Goal: Task Accomplishment & Management: Complete application form

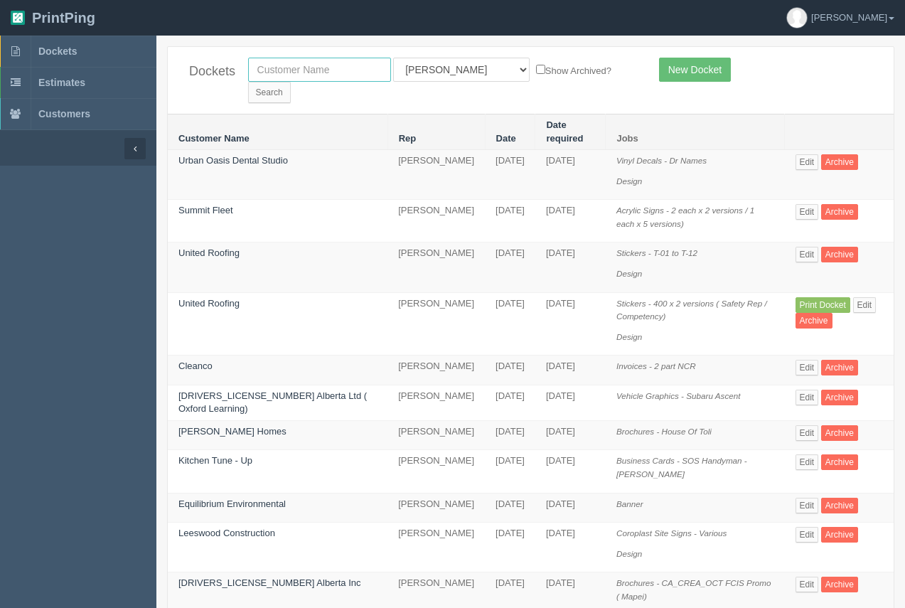
click at [331, 78] on input "text" at bounding box center [319, 70] width 143 height 24
type input "breakthrough"
click at [291, 82] on input "Search" at bounding box center [269, 92] width 43 height 21
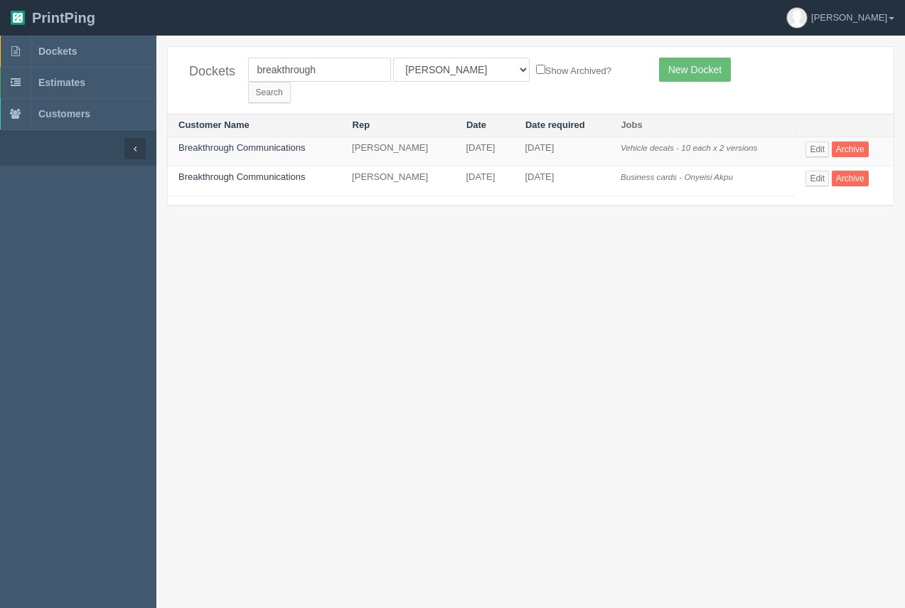
click at [254, 136] on td "Breakthrough Communications" at bounding box center [254, 151] width 173 height 30
click at [237, 142] on link "Breakthrough Communications" at bounding box center [241, 147] width 127 height 11
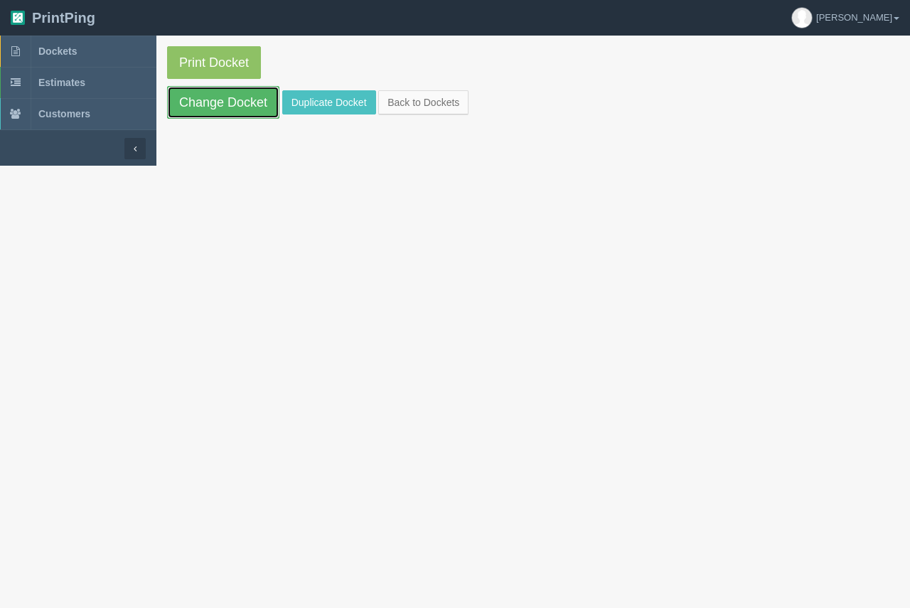
click at [243, 114] on link "Change Docket" at bounding box center [223, 102] width 112 height 33
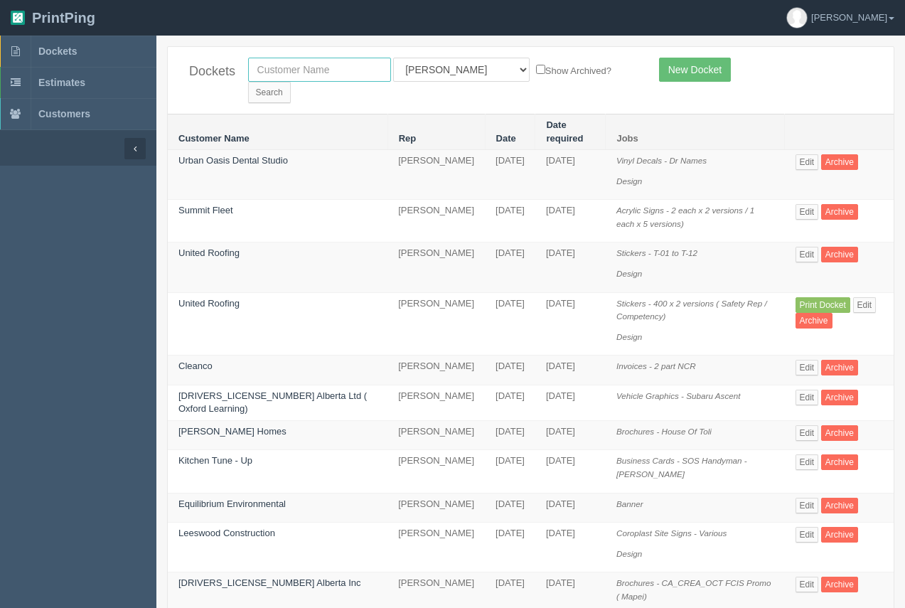
click at [318, 79] on input "text" at bounding box center [319, 70] width 143 height 24
type input "flex"
click at [291, 82] on input "Search" at bounding box center [269, 92] width 43 height 21
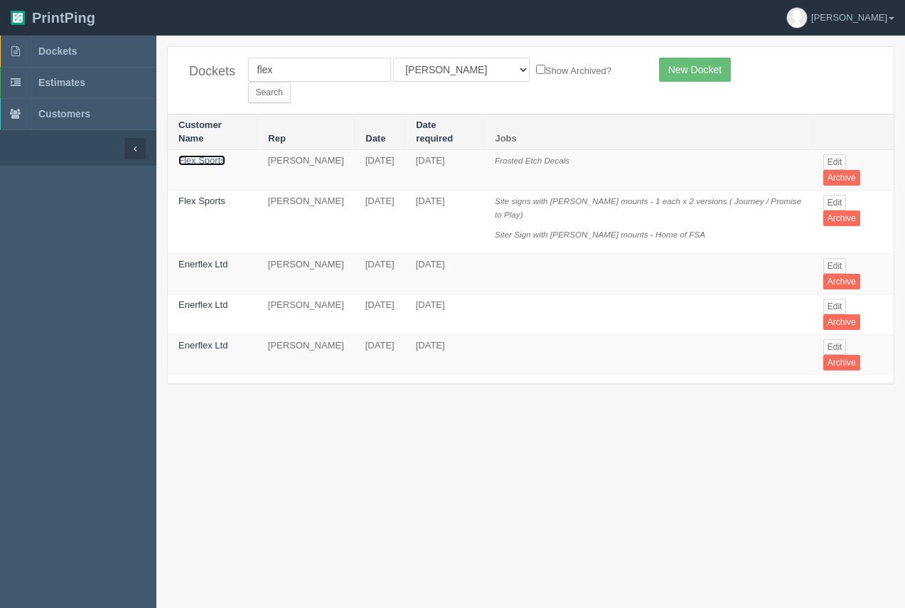
click at [200, 155] on link "Flex Sports" at bounding box center [201, 160] width 47 height 11
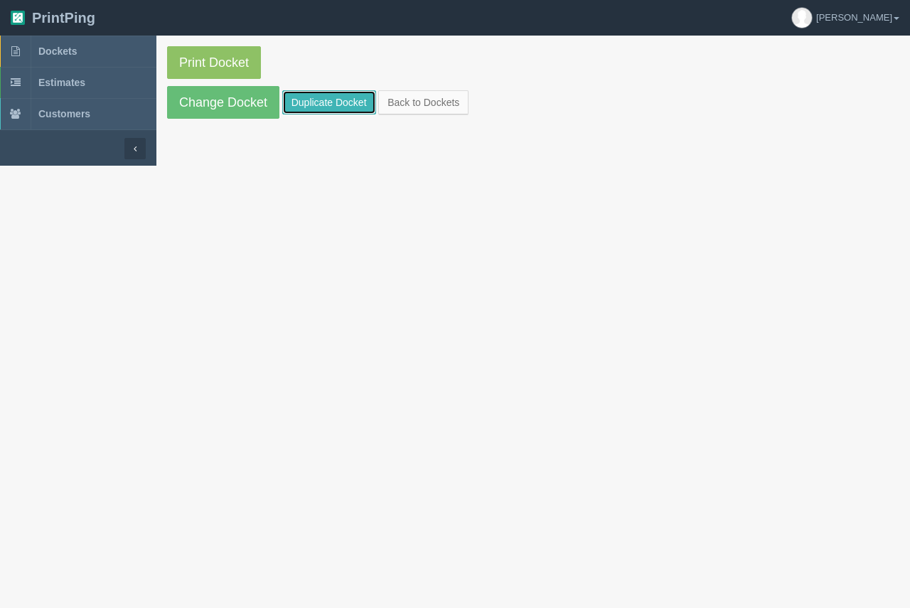
click at [329, 105] on link "Duplicate Docket" at bounding box center [329, 102] width 94 height 24
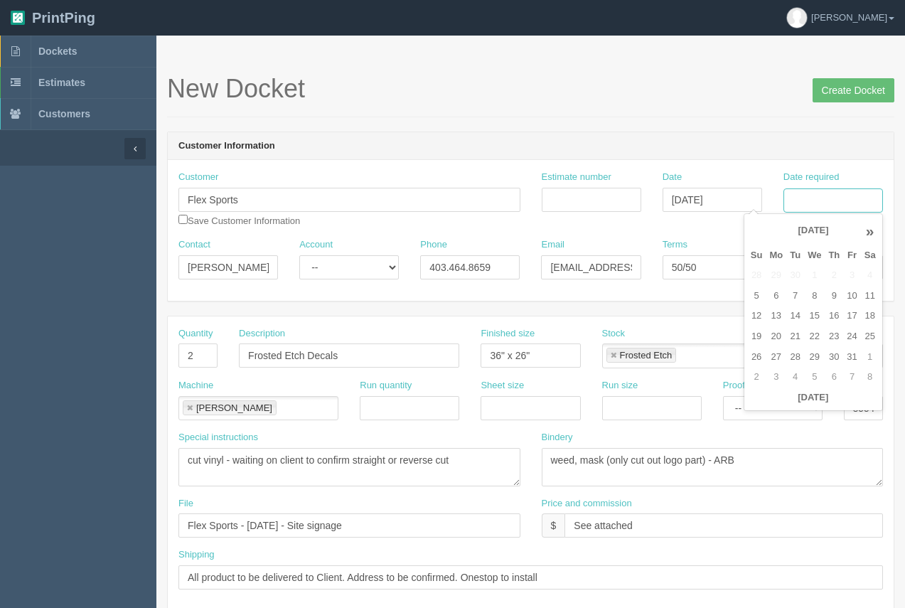
click at [825, 201] on input "Date required" at bounding box center [833, 200] width 100 height 24
click at [774, 306] on td "13" at bounding box center [776, 316] width 21 height 21
click at [834, 317] on td "16" at bounding box center [834, 316] width 18 height 21
type input "[DATE]"
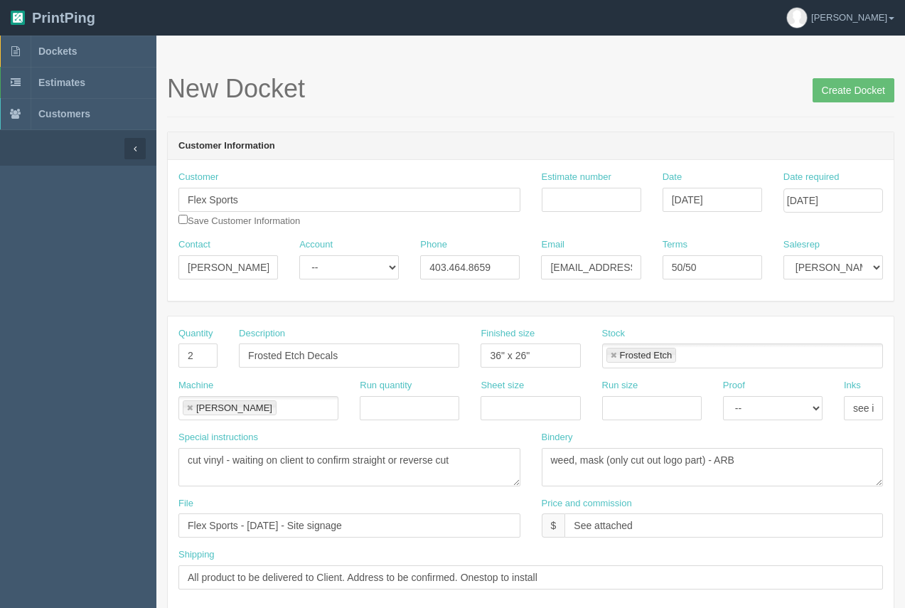
click at [587, 103] on div "New Docket Create Docket" at bounding box center [530, 96] width 727 height 43
drag, startPoint x: 205, startPoint y: 357, endPoint x: 131, endPoint y: 350, distance: 74.2
type input "4"
drag, startPoint x: 323, startPoint y: 360, endPoint x: 240, endPoint y: 358, distance: 83.2
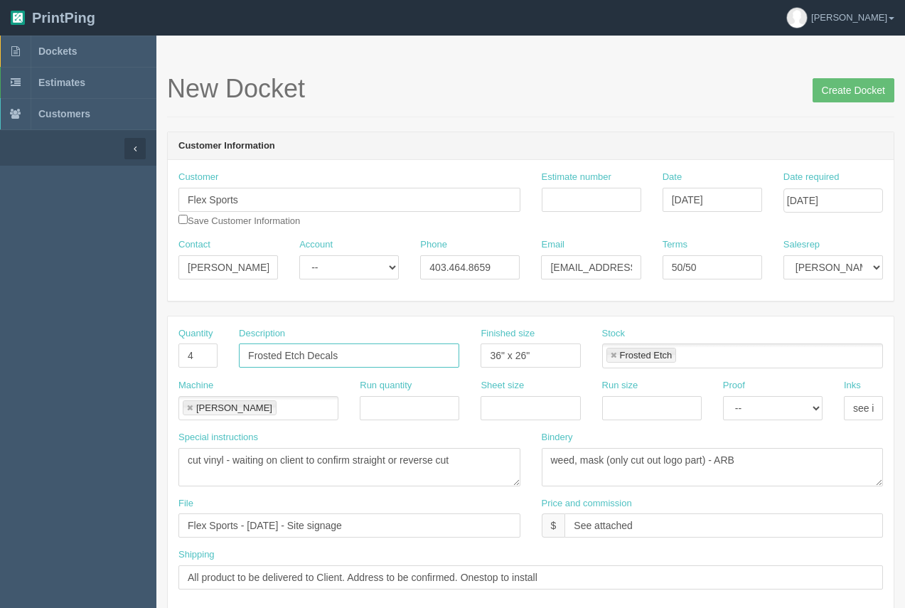
click at [240, 358] on input "Frosted Etch Decals" at bounding box center [349, 355] width 220 height 24
click at [267, 358] on input "Winow decals - 2 each x 2 versions" at bounding box center [349, 355] width 220 height 24
type input "Window decals - 2 each x 2 versions"
drag, startPoint x: 544, startPoint y: 356, endPoint x: 483, endPoint y: 358, distance: 61.1
click at [483, 358] on input "36" x 26"" at bounding box center [530, 355] width 100 height 24
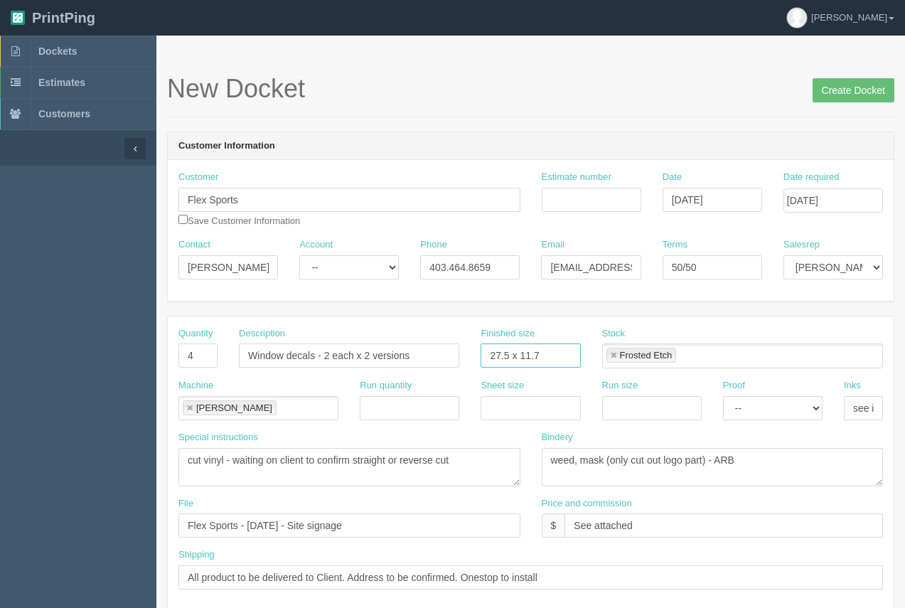
type input "27.5 x 11.75"
click at [616, 354] on link at bounding box center [613, 355] width 9 height 9
type input "27.5 x 11.75"
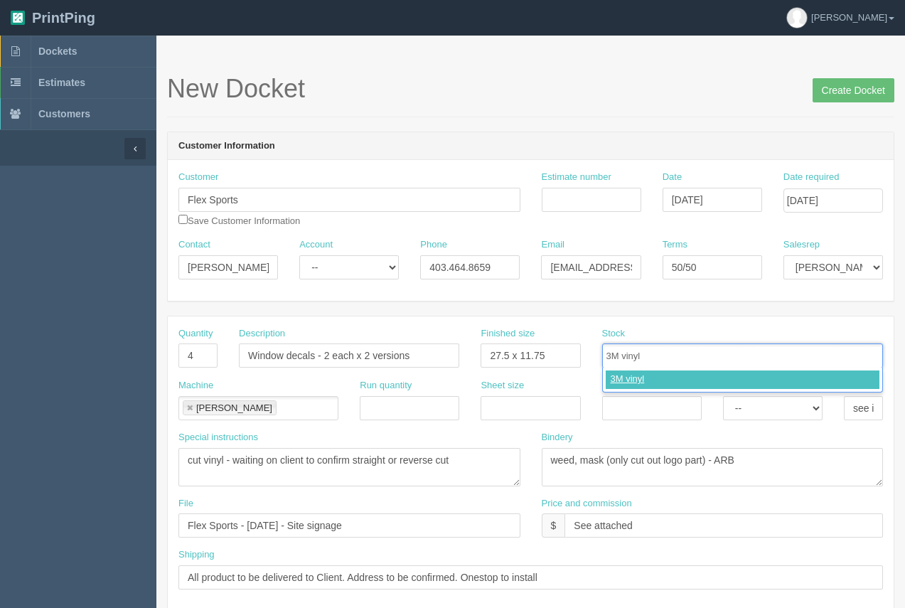
type input "3M vinyl"
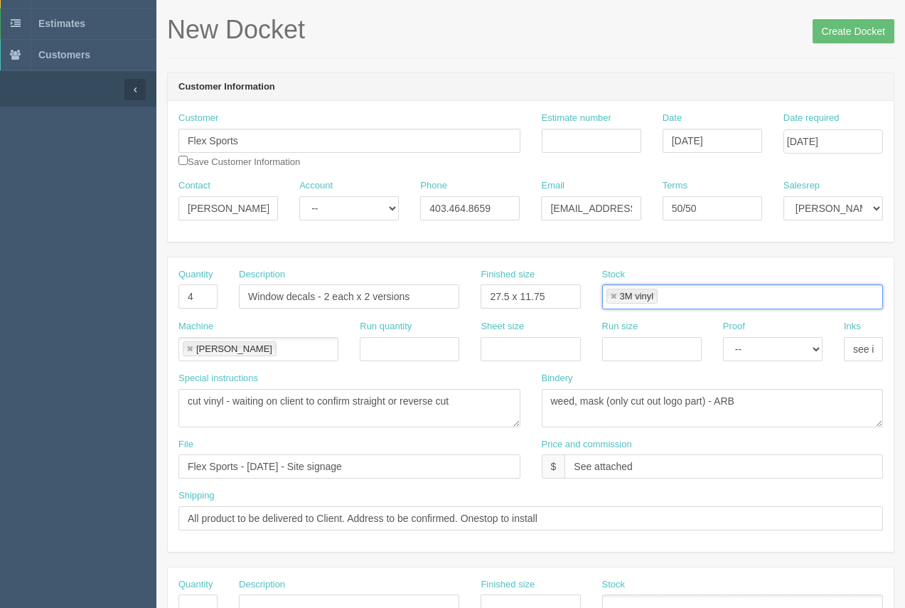
scroll to position [100, 0]
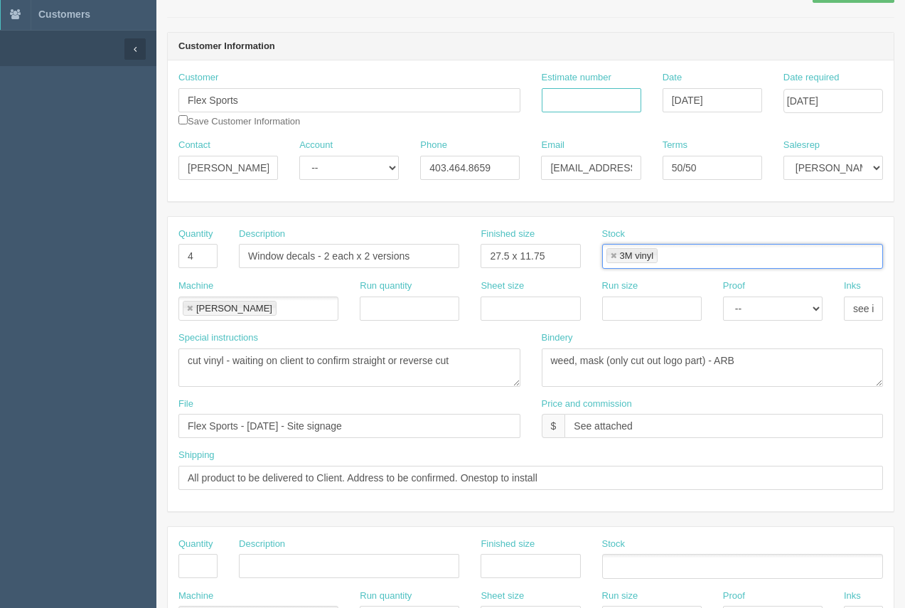
click at [587, 107] on input "Estimate number" at bounding box center [592, 100] width 100 height 24
type input "92780"
drag, startPoint x: 849, startPoint y: 309, endPoint x: 899, endPoint y: 313, distance: 49.9
click at [899, 316] on section "New Docket Create Docket Customer Information Customer Flex Sports Save Custome…" at bounding box center [530, 563] width 748 height 1255
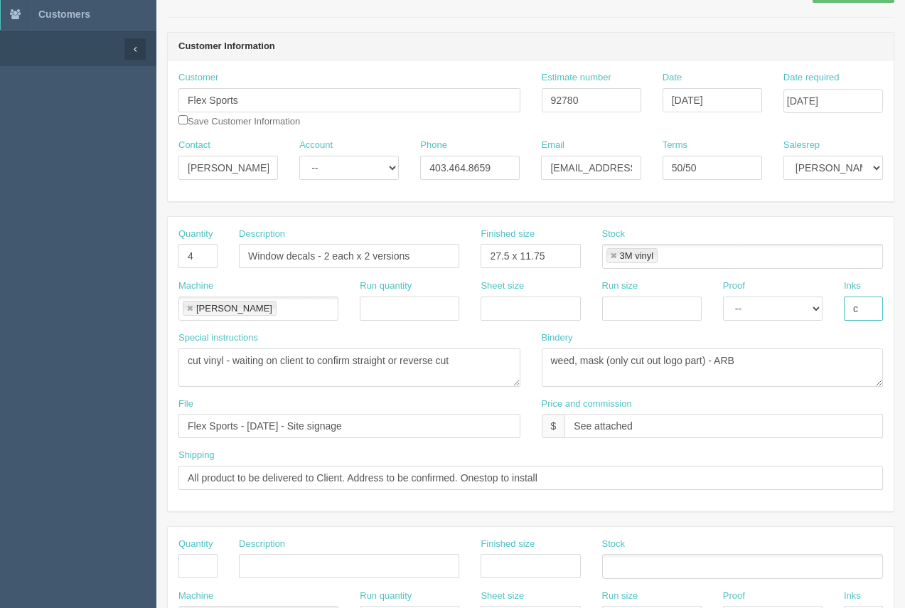
scroll to position [0, 0]
type input "cut vinyl"
drag, startPoint x: 474, startPoint y: 367, endPoint x: 100, endPoint y: 373, distance: 374.6
click at [114, 370] on section "Dockets Estimates Customers" at bounding box center [452, 563] width 905 height 1255
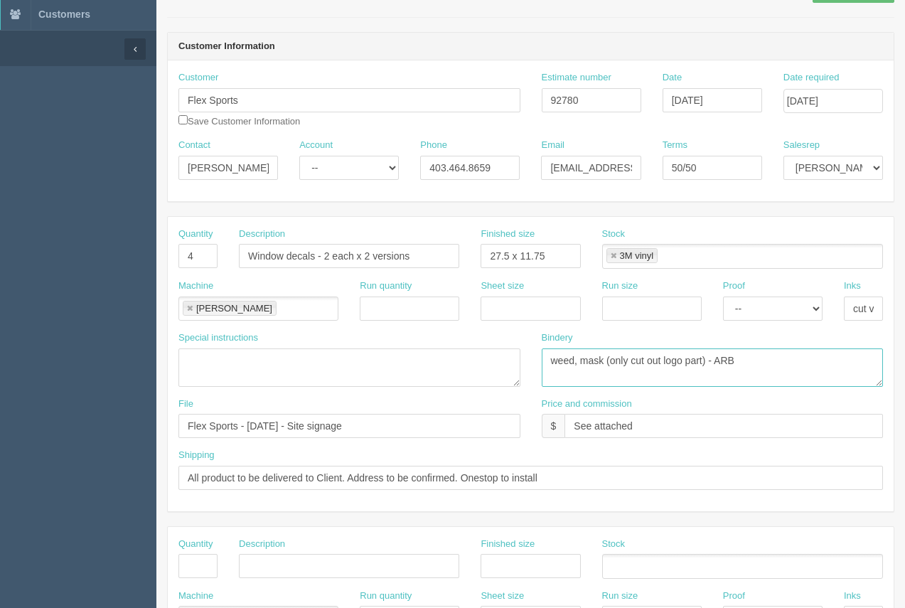
drag, startPoint x: 705, startPoint y: 363, endPoint x: 605, endPoint y: 364, distance: 100.2
click at [605, 364] on textarea "weed, mask (only cut out logo part) - ARB" at bounding box center [713, 367] width 342 height 38
type textarea "weed, mask - ARB"
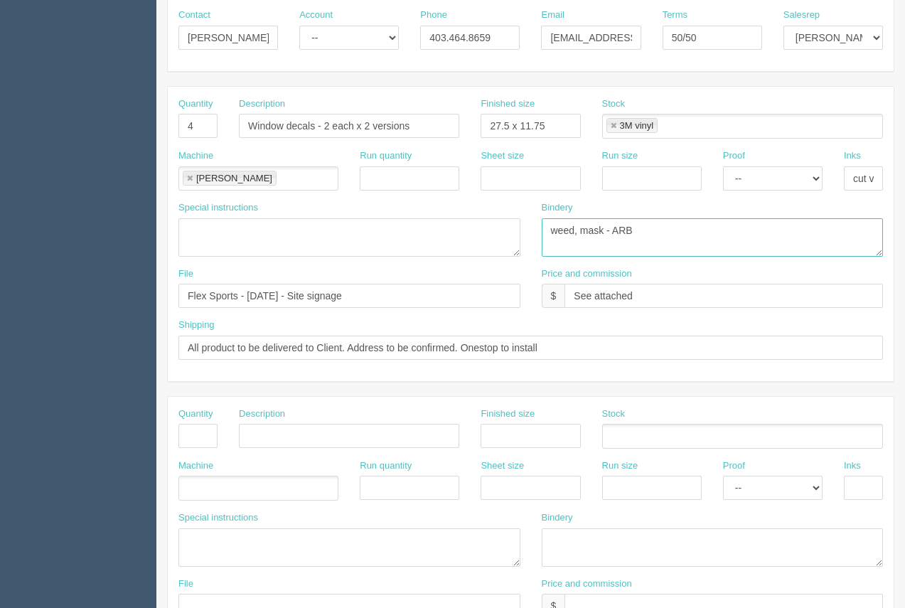
scroll to position [233, 0]
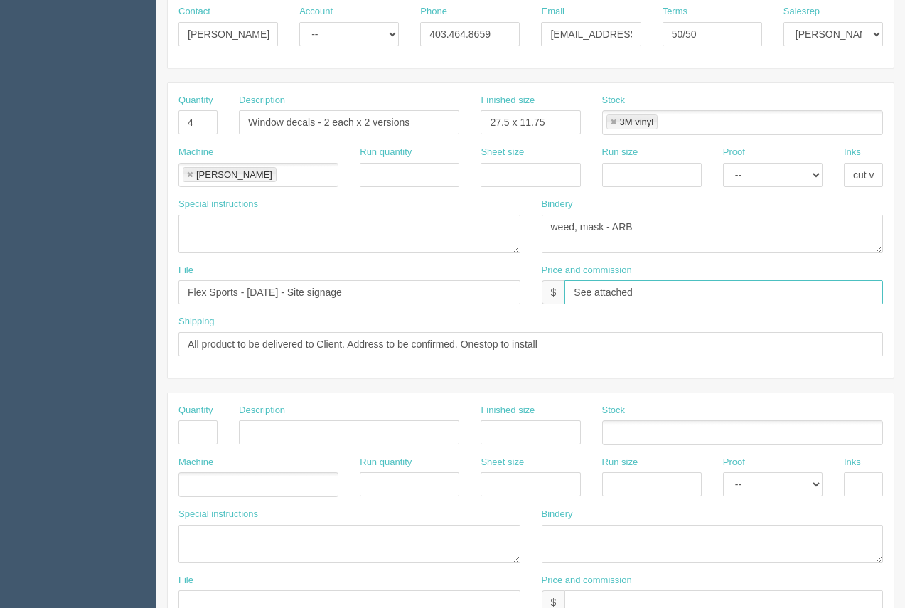
drag, startPoint x: 664, startPoint y: 286, endPoint x: 425, endPoint y: 316, distance: 240.6
click at [425, 316] on div "Quantity 4 Description Window decals - 2 each x 2 versions Finished size 27.5 x…" at bounding box center [531, 230] width 726 height 294
click at [616, 295] on input "text" at bounding box center [723, 292] width 318 height 24
click at [576, 291] on input "422.42 Arif $75.73 Moe $130.33" at bounding box center [723, 292] width 318 height 24
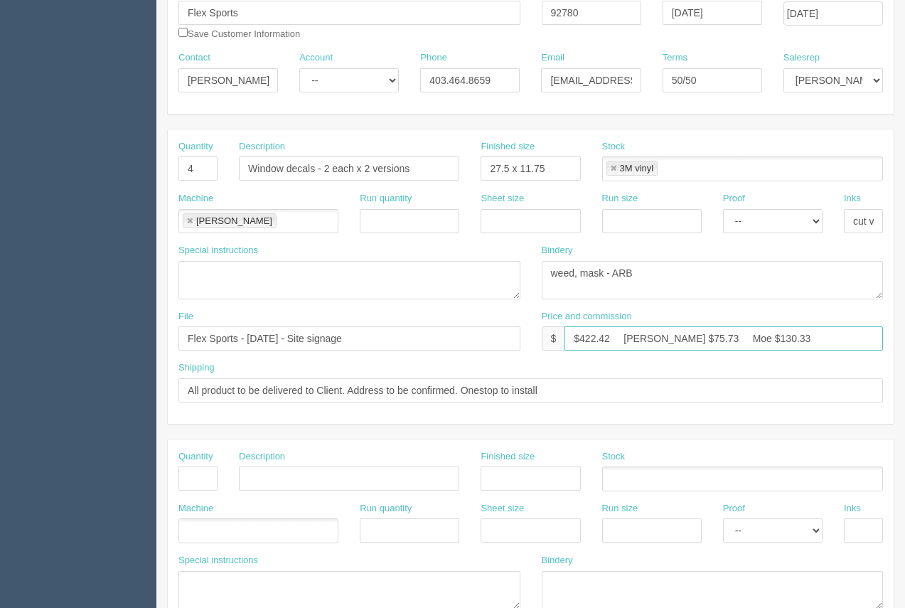
scroll to position [190, 0]
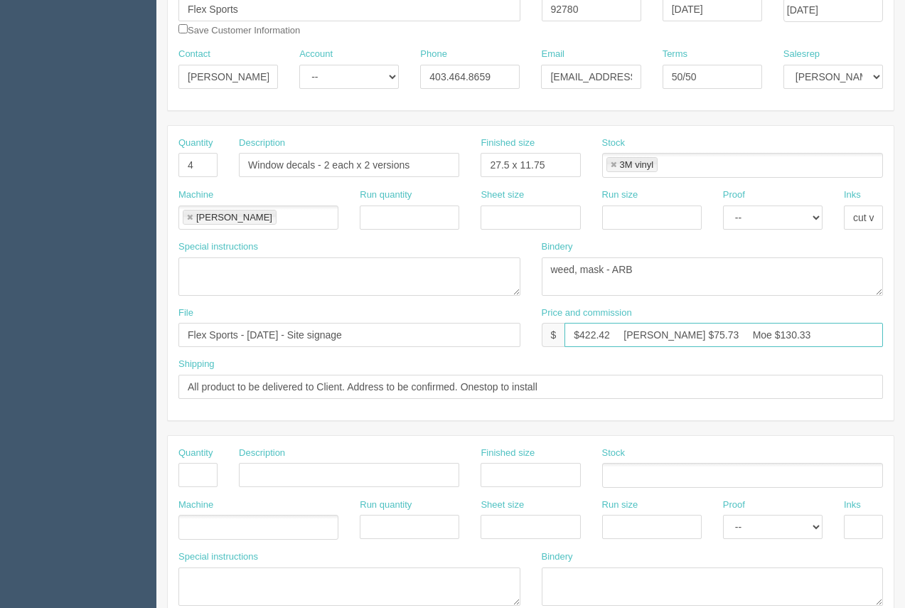
type input "$422.42 Arif $75.73 Moe $130.33"
drag, startPoint x: 704, startPoint y: 76, endPoint x: 664, endPoint y: 80, distance: 40.0
click at [664, 80] on input "50/50" at bounding box center [712, 77] width 100 height 24
click at [660, 115] on form "New Docket Create Docket Customer Information Customer Flex Sports Save Custome…" at bounding box center [530, 481] width 727 height 1195
drag, startPoint x: 699, startPoint y: 72, endPoint x: 667, endPoint y: 77, distance: 32.4
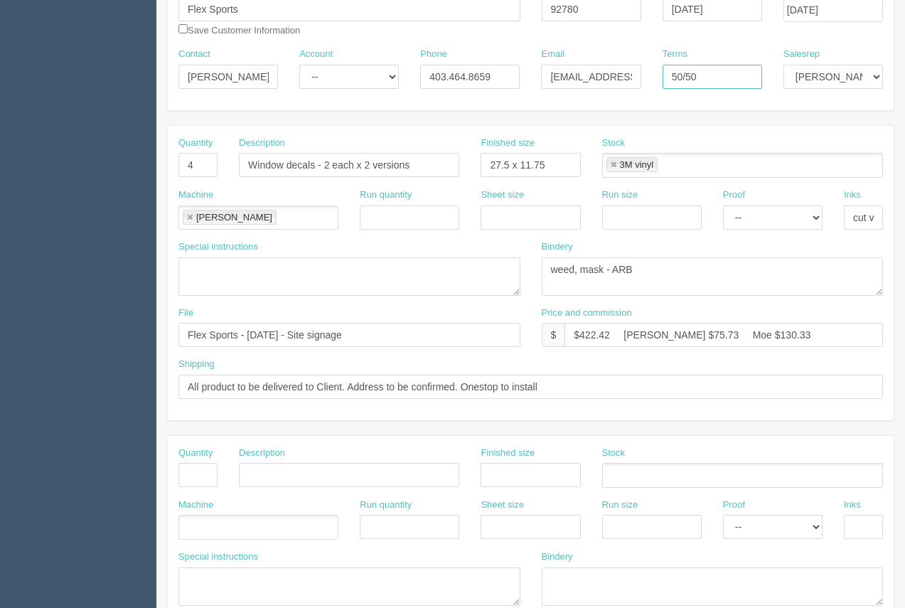
click at [667, 77] on input "50/50" at bounding box center [712, 77] width 100 height 24
type input "COD"
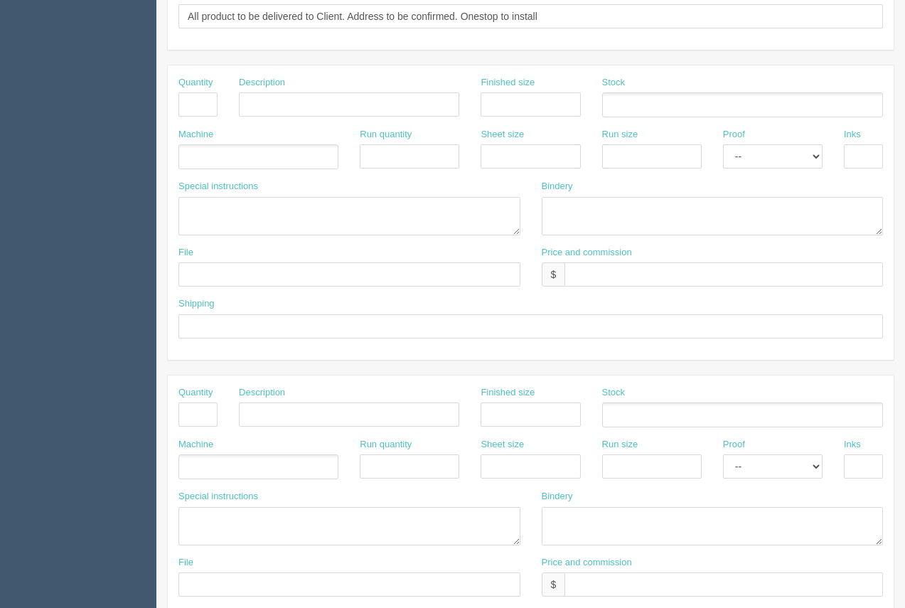
scroll to position [683, 0]
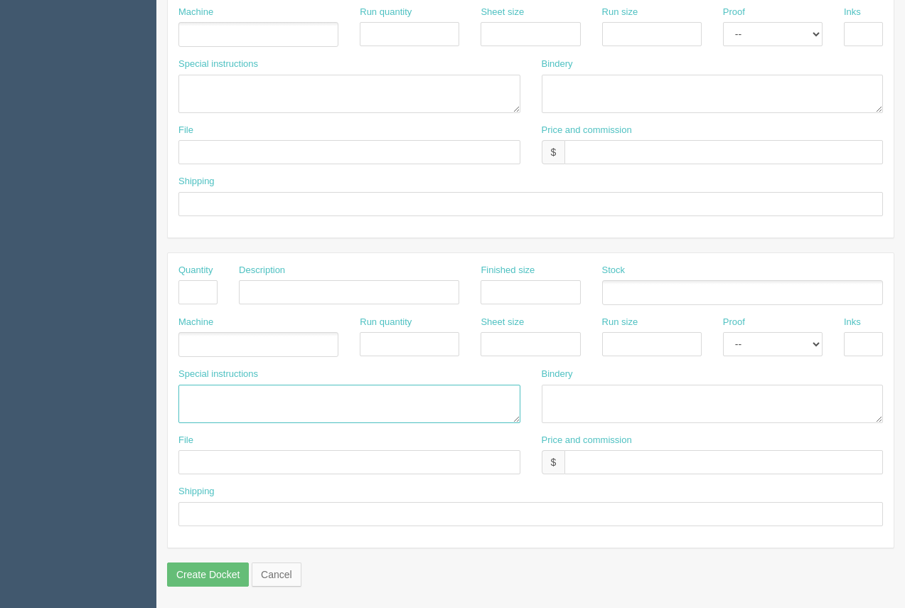
click at [210, 404] on textarea at bounding box center [349, 404] width 342 height 38
click at [245, 416] on textarea "ARB....$30.00 #12655 Onestop.....4150.00 Install" at bounding box center [349, 404] width 342 height 38
click at [213, 394] on textarea "ARB....$30.00 #12655 Onestop.....$150.00 Install" at bounding box center [349, 404] width 342 height 38
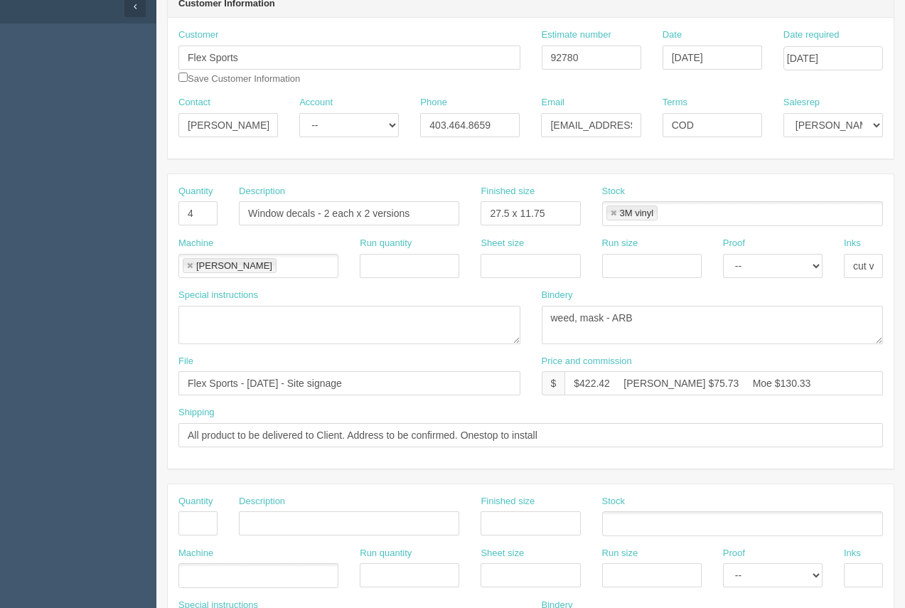
scroll to position [180, 0]
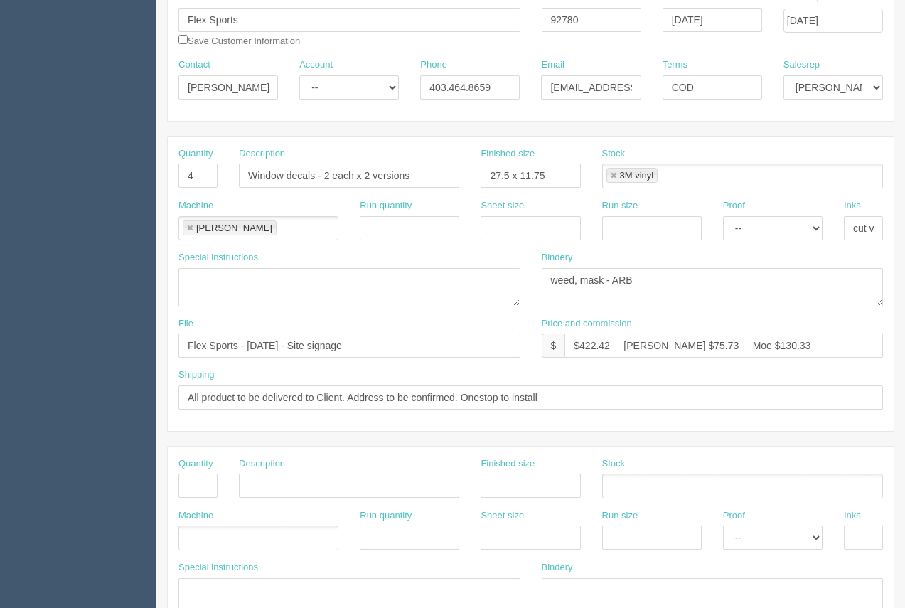
type textarea "ARB...........$30.00 #12655 Onestop.....$150.00 Install"
drag, startPoint x: 456, startPoint y: 399, endPoint x: 112, endPoint y: 383, distance: 345.1
click at [112, 382] on section "Dockets Estimates Customers" at bounding box center [452, 483] width 905 height 1255
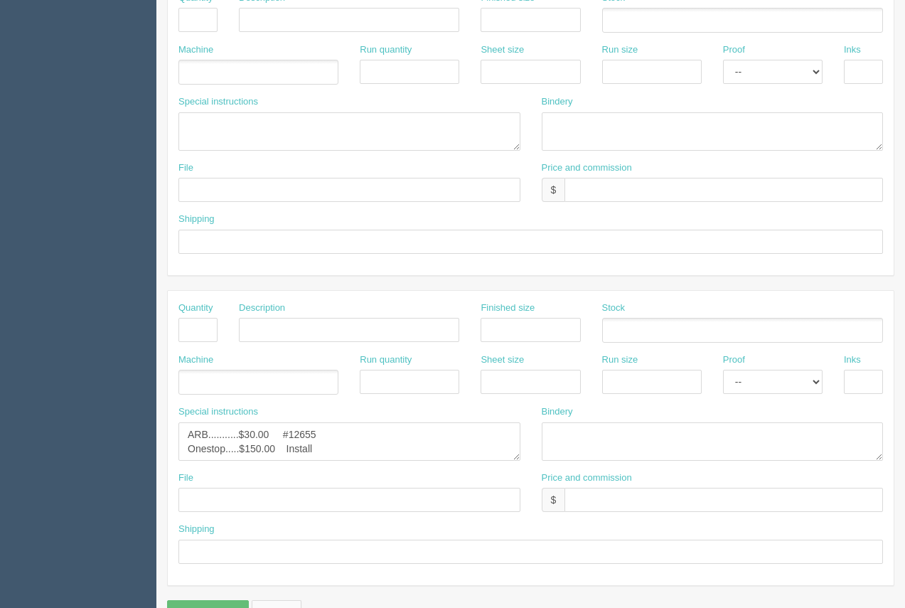
scroll to position [635, 0]
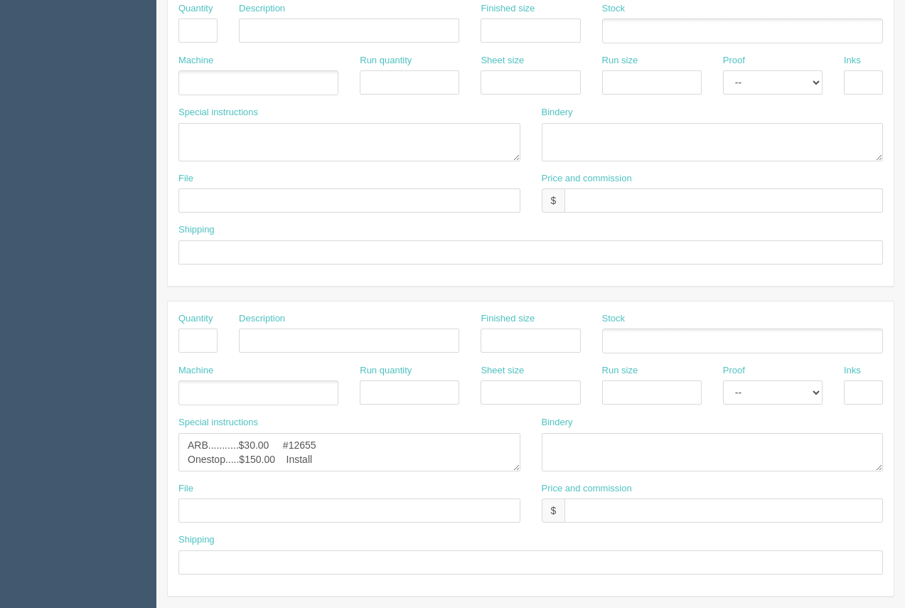
type input "Onestop to install"
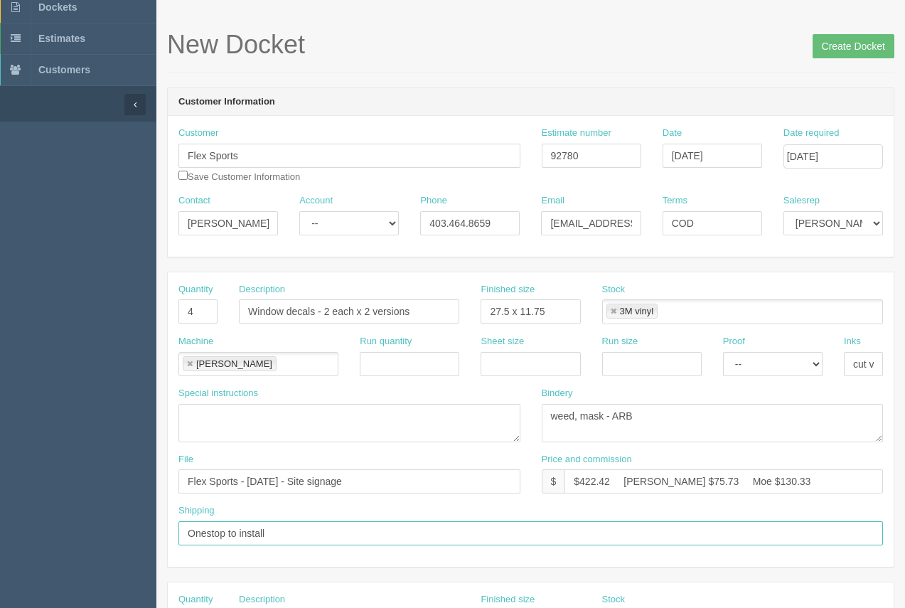
scroll to position [0, 0]
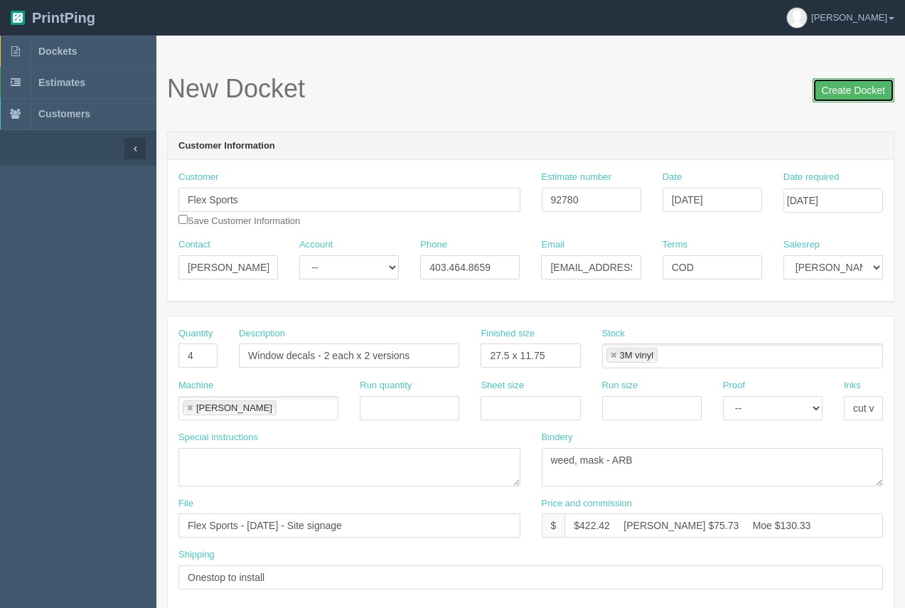
click at [876, 86] on input "Create Docket" at bounding box center [853, 90] width 82 height 24
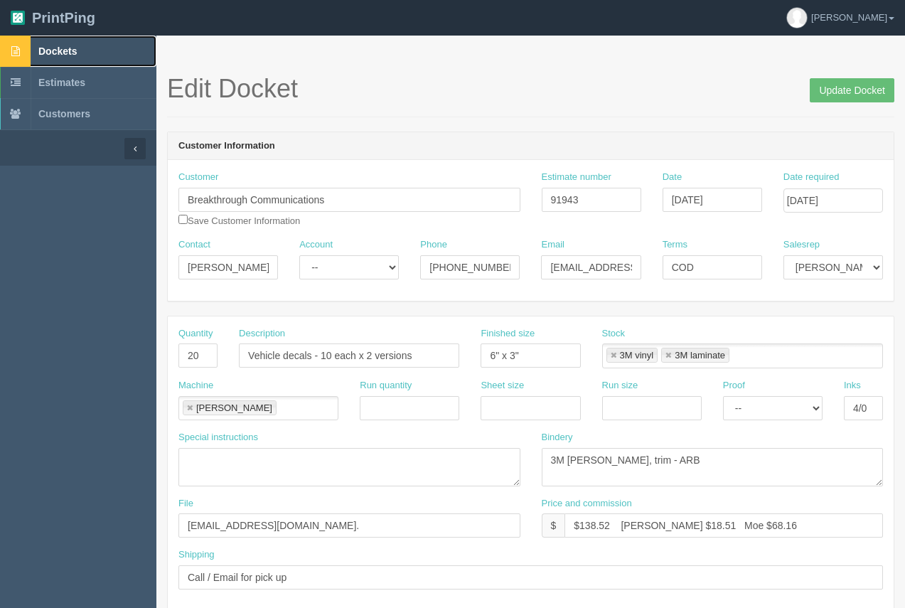
click at [63, 55] on span "Dockets" at bounding box center [57, 50] width 38 height 11
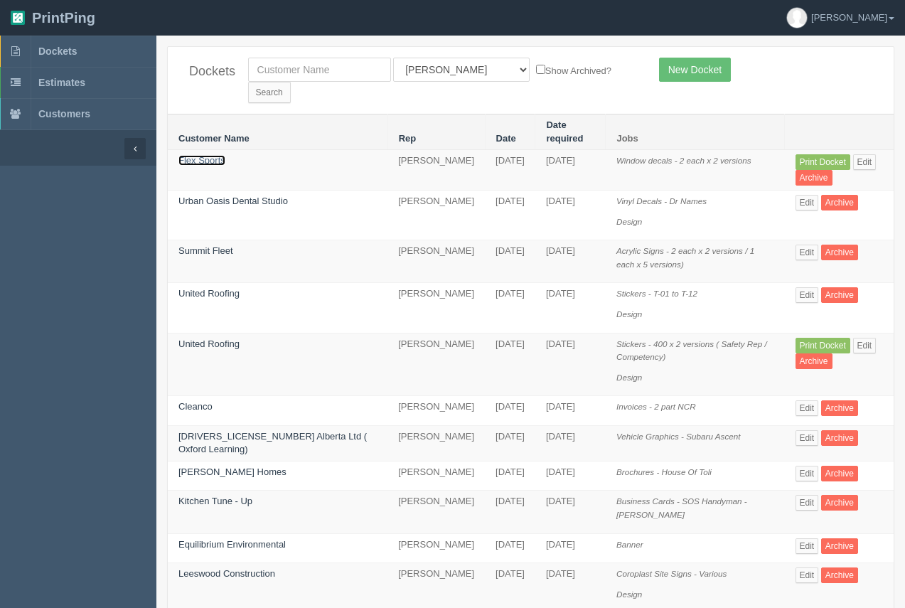
click at [197, 155] on link "Flex Sports" at bounding box center [201, 160] width 47 height 11
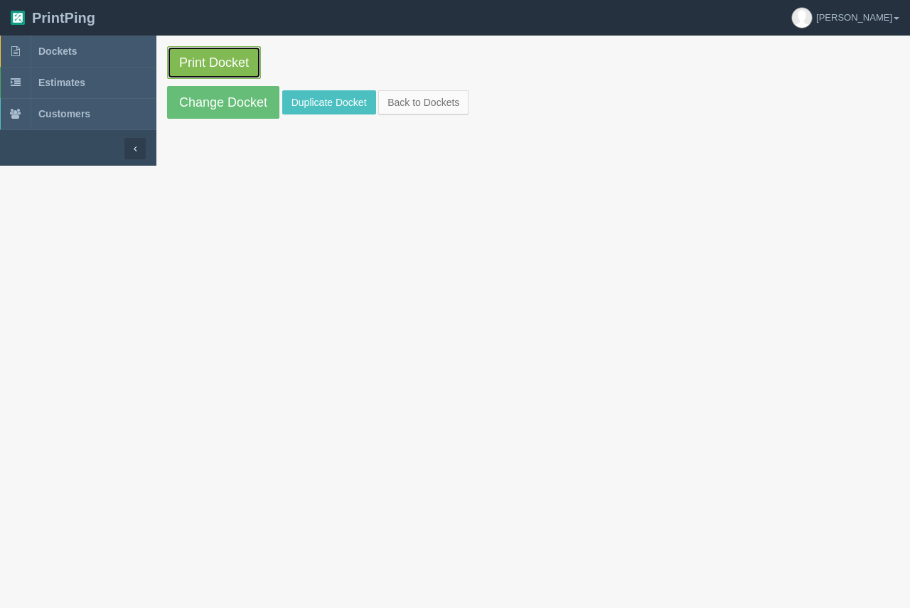
click at [178, 59] on link "Print Docket" at bounding box center [214, 62] width 94 height 33
